Goal: Transaction & Acquisition: Purchase product/service

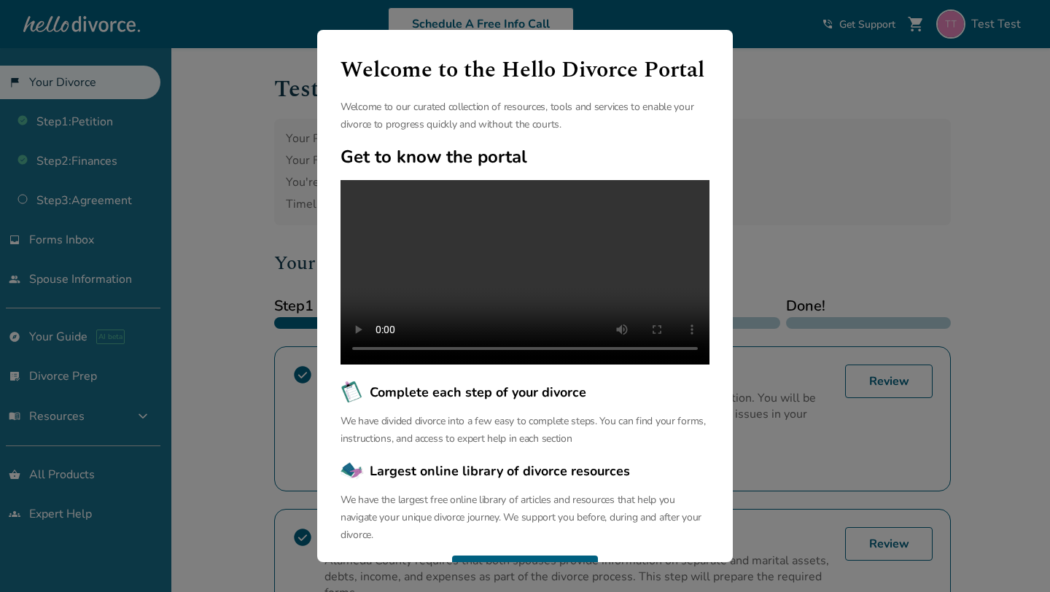
click at [273, 169] on div "Welcome to the Hello Divorce Portal Welcome to our curated collection of resour…" at bounding box center [525, 296] width 1050 height 592
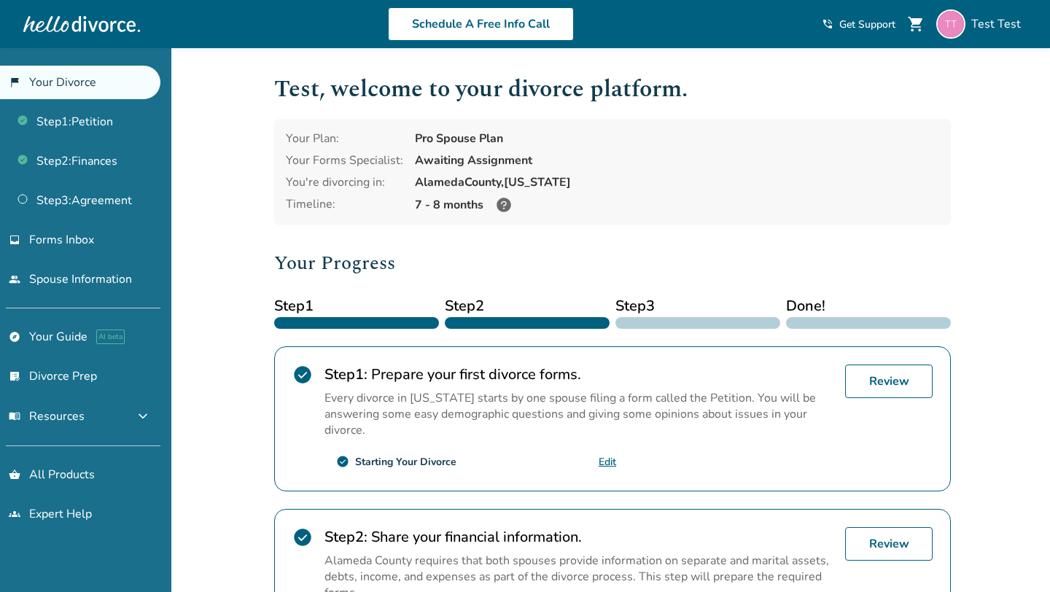
click at [201, 220] on div "Added to cart Test , welcome to your divorce platform. Your Plan: Pro Spouse Pl…" at bounding box center [525, 554] width 1050 height 1012
click at [226, 249] on div "Added to cart Test , welcome to your divorce platform. Your Plan: Pro Spouse Pl…" at bounding box center [525, 554] width 1050 height 1012
click at [742, 78] on h1 "Test , welcome to your divorce platform." at bounding box center [612, 89] width 677 height 36
click at [202, 210] on div "Added to cart Test , welcome to your divorce platform. Your Plan: Pro Spouse Pl…" at bounding box center [525, 554] width 1050 height 1012
click at [196, 265] on div "Added to cart Test , welcome to your divorce platform. Your Plan: Pro Spouse Pl…" at bounding box center [525, 554] width 1050 height 1012
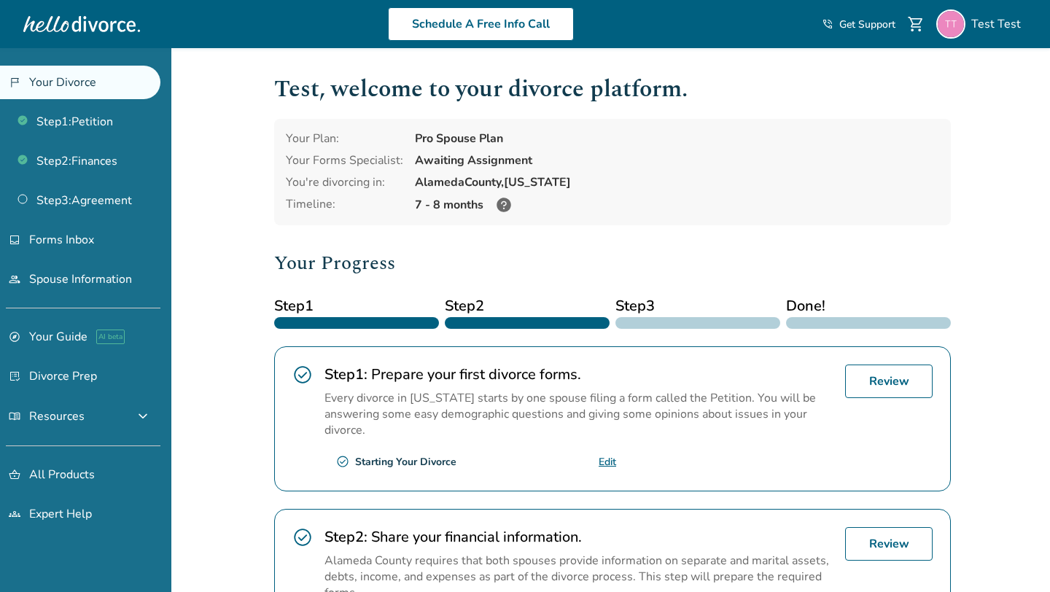
click at [258, 257] on div "Added to cart Test , welcome to your divorce platform. Your Plan: Pro Spouse Pl…" at bounding box center [525, 554] width 1050 height 1012
click at [235, 164] on div "Added to cart Test , welcome to your divorce platform. Your Plan: Pro Spouse Pl…" at bounding box center [525, 554] width 1050 height 1012
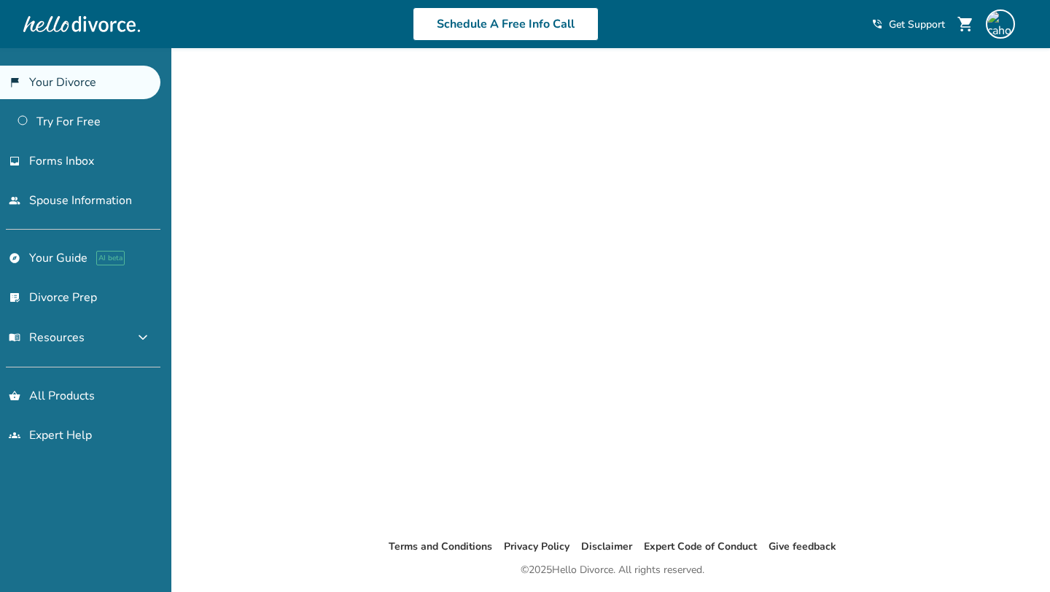
click at [236, 166] on div "Added to cart Terms and Conditions Privacy Policy Disclaimer Expert Code of Con…" at bounding box center [525, 344] width 1050 height 592
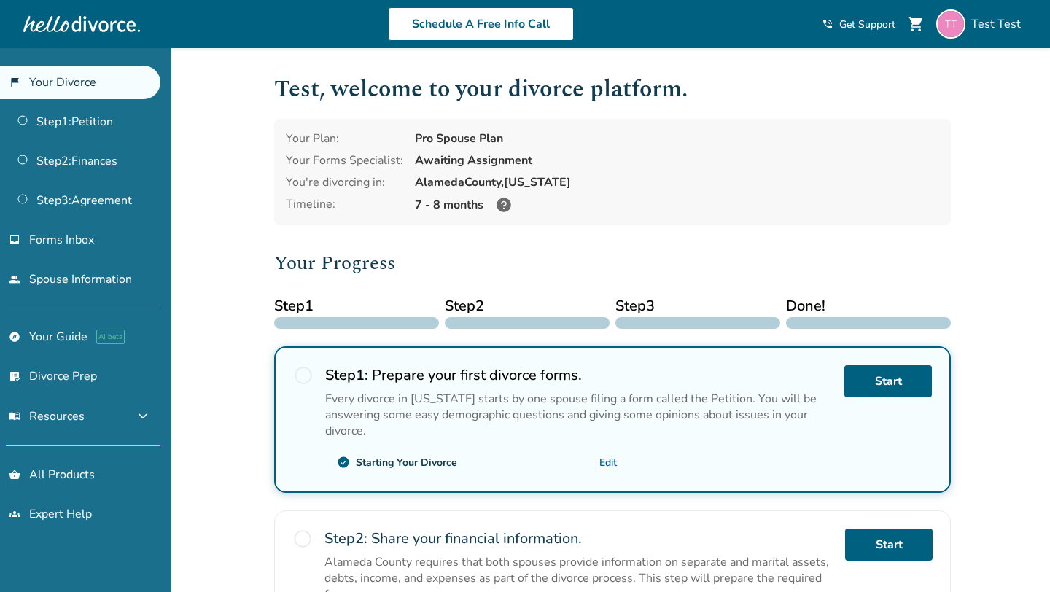
click at [263, 155] on div "Test , welcome to your divorce platform. Your Plan: Pro Spouse Plan Your Forms …" at bounding box center [613, 503] width 700 height 910
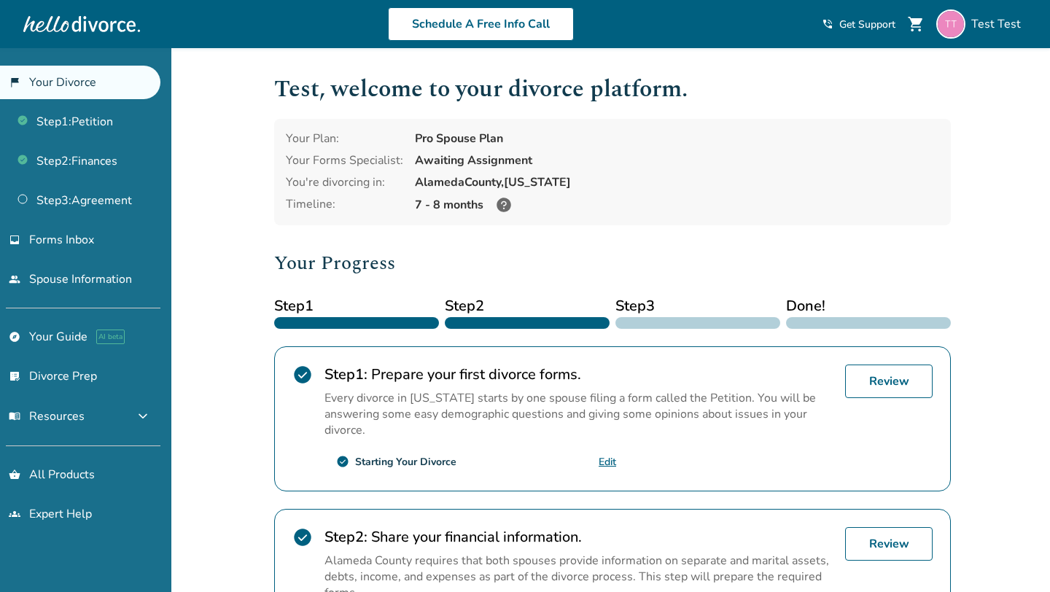
click at [244, 158] on div "Added to cart Test , welcome to your divorce platform. Your Plan: Pro Spouse Pl…" at bounding box center [525, 554] width 1050 height 1012
click at [233, 213] on div "Added to cart Test , welcome to your divorce platform. Your Plan: Pro Spouse Pl…" at bounding box center [525, 554] width 1050 height 1012
click at [246, 243] on div "Added to cart Test , welcome to your divorce platform. Your Plan: Pro Spouse Pl…" at bounding box center [525, 554] width 1050 height 1012
